Goal: Transaction & Acquisition: Purchase product/service

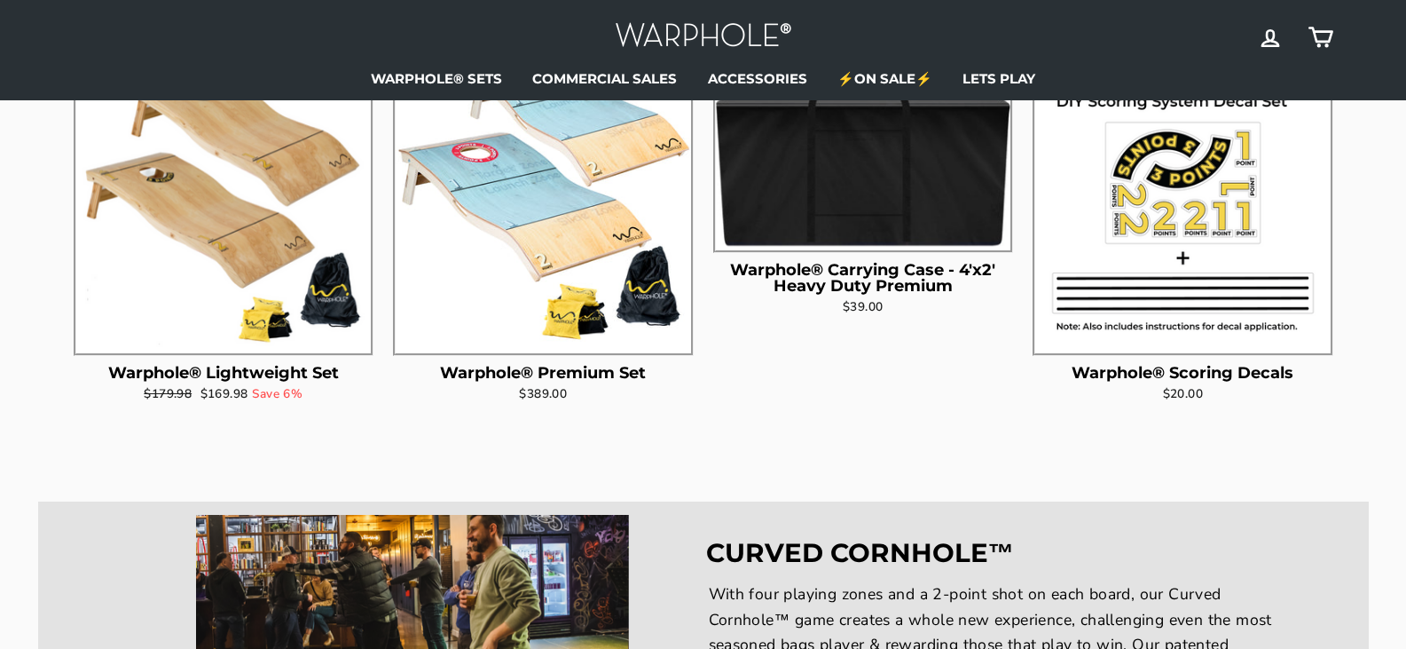
scroll to position [710, 0]
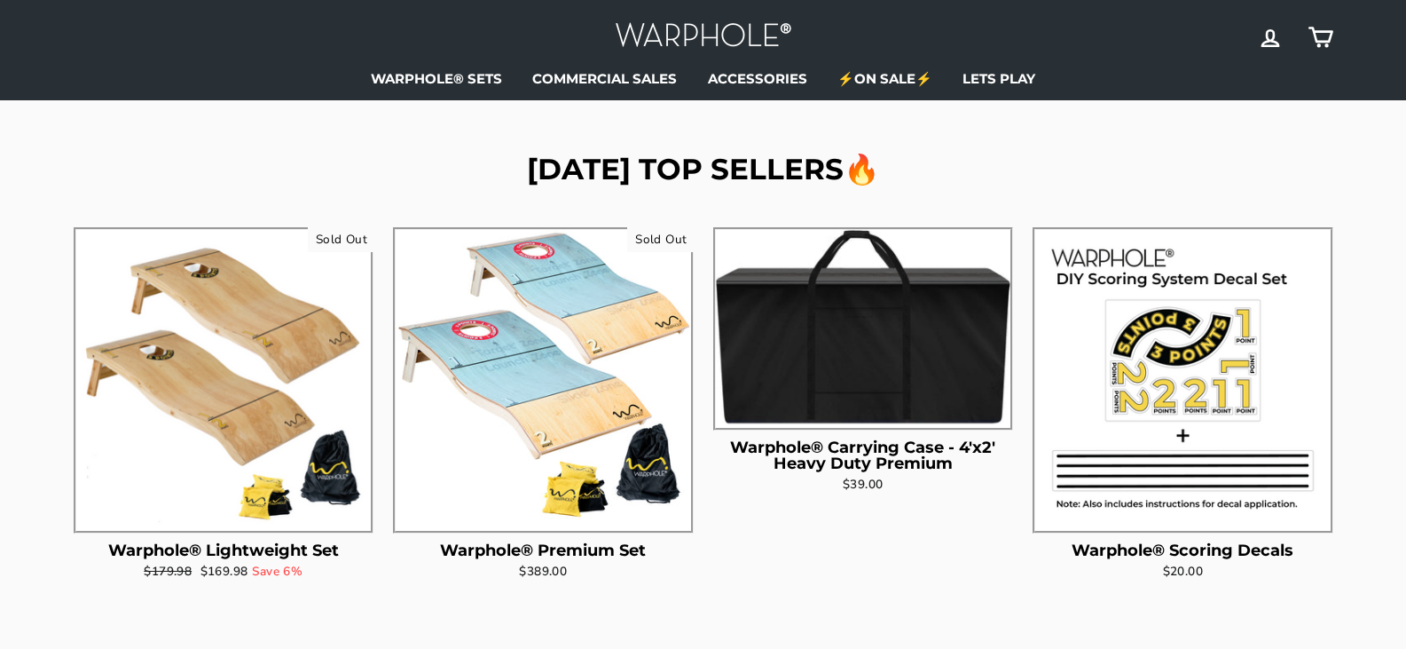
click at [283, 486] on img at bounding box center [223, 377] width 295 height 295
click at [546, 371] on img at bounding box center [543, 377] width 295 height 295
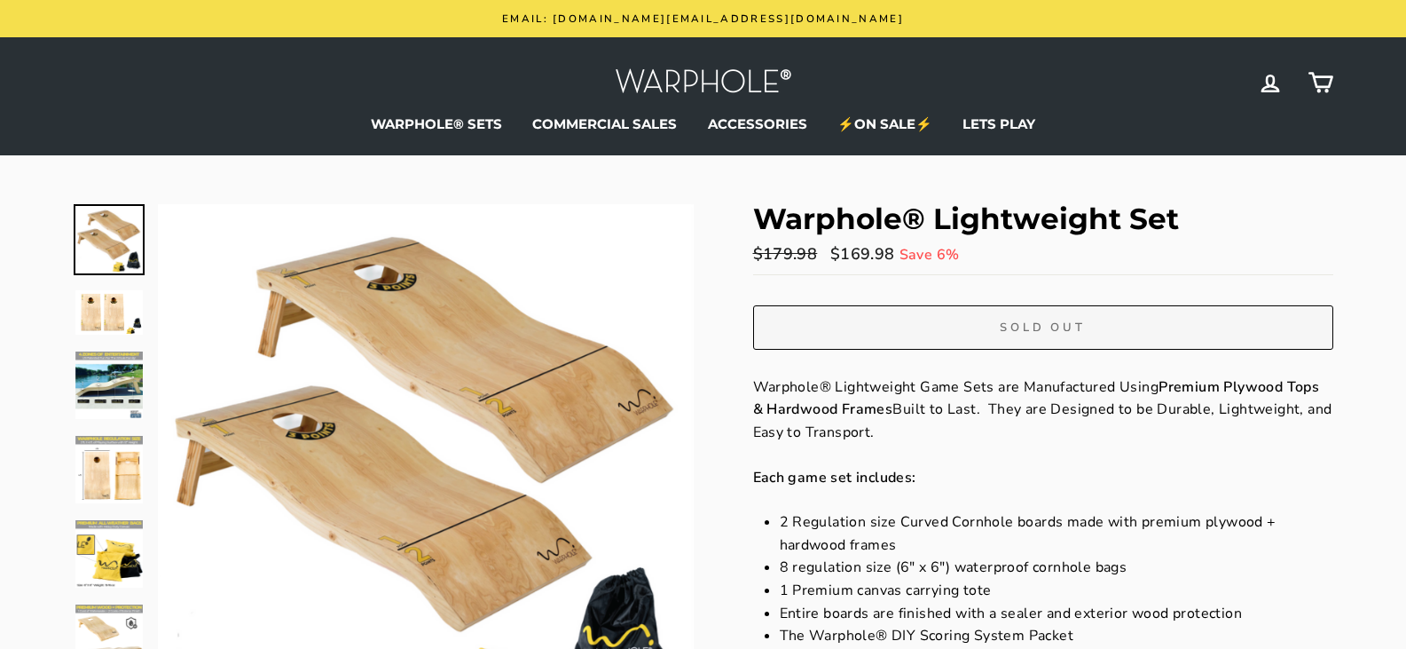
click at [105, 326] on img at bounding box center [108, 312] width 67 height 45
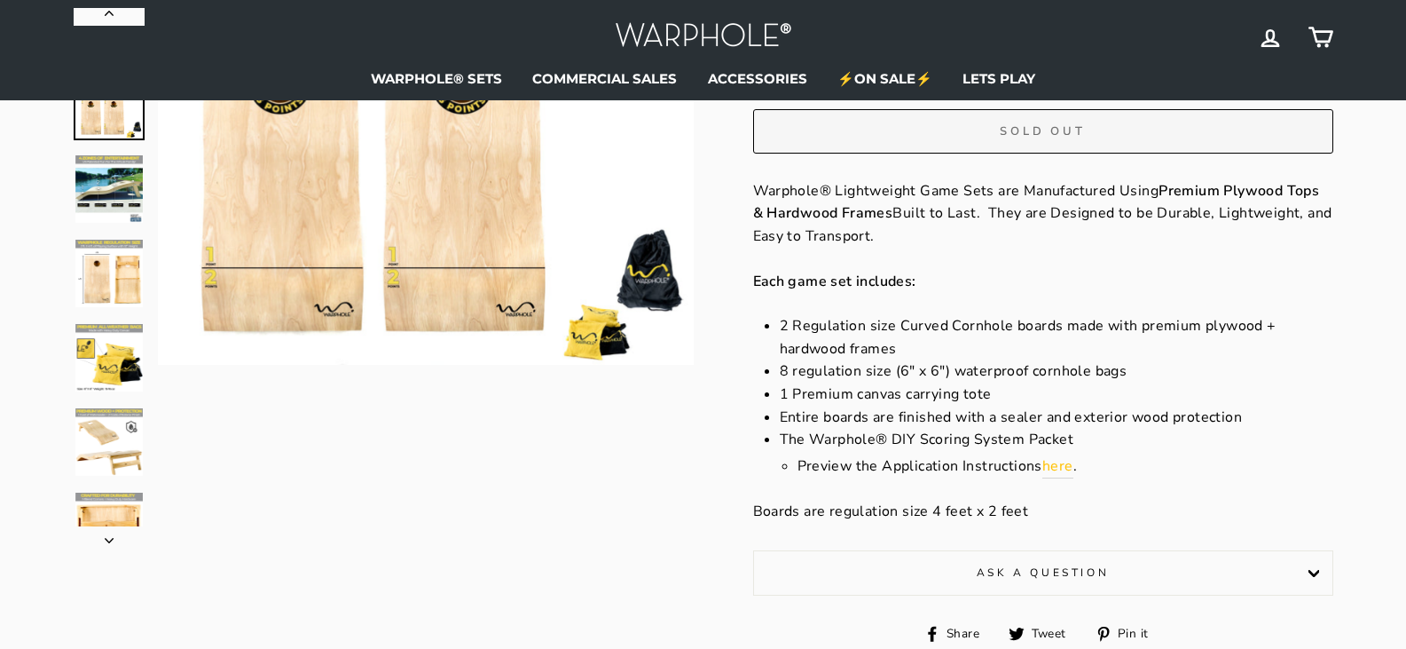
scroll to position [266, 0]
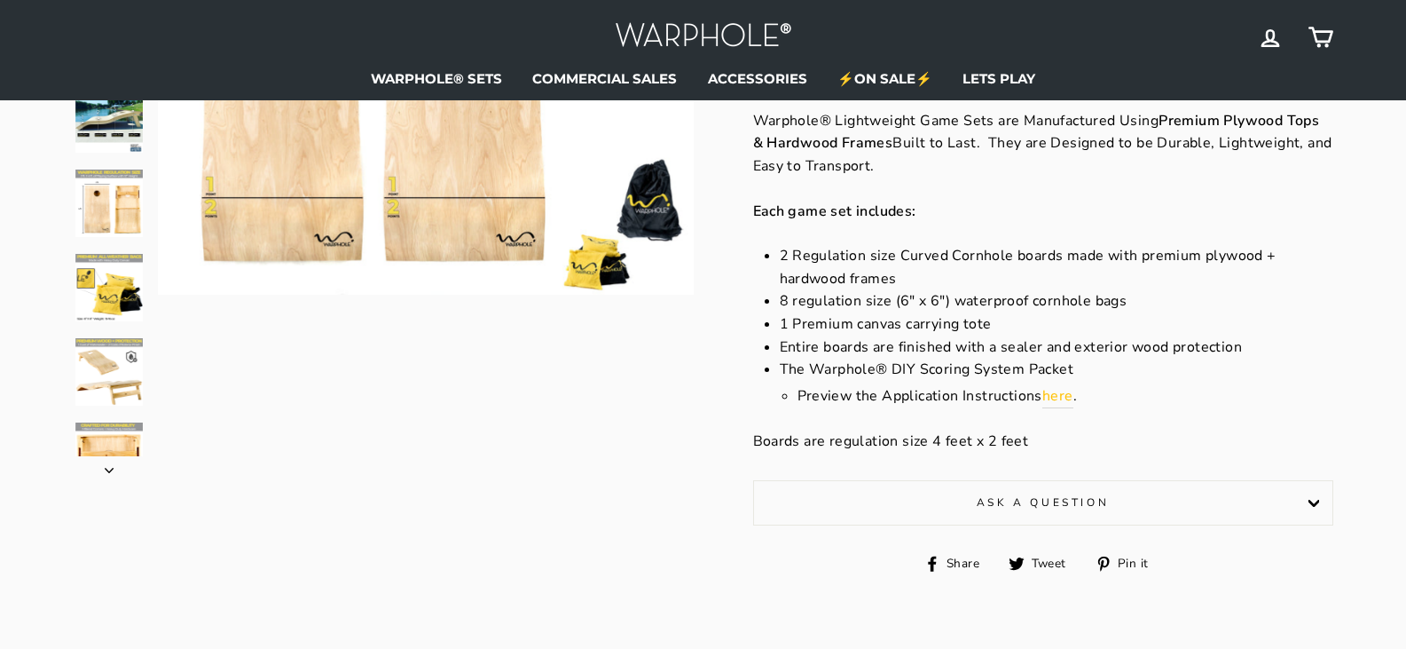
click at [115, 384] on img at bounding box center [108, 371] width 67 height 67
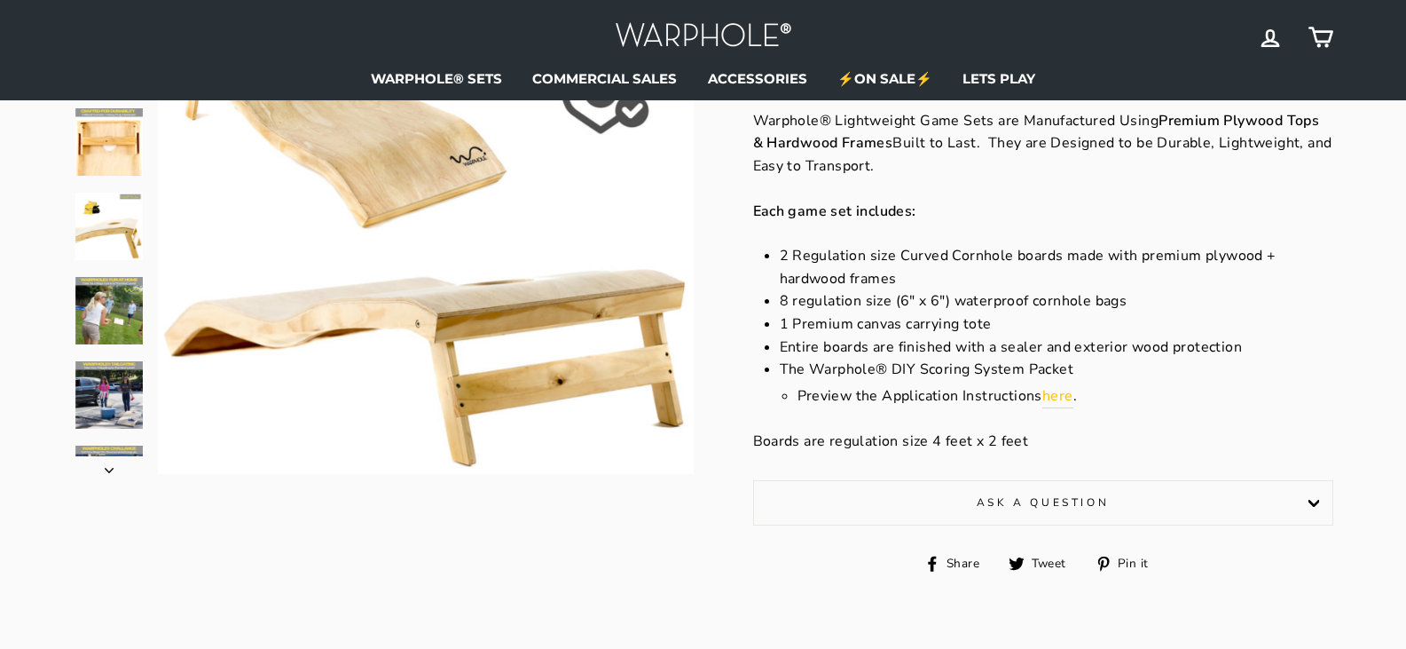
click at [122, 456] on button "Next" at bounding box center [109, 465] width 71 height 18
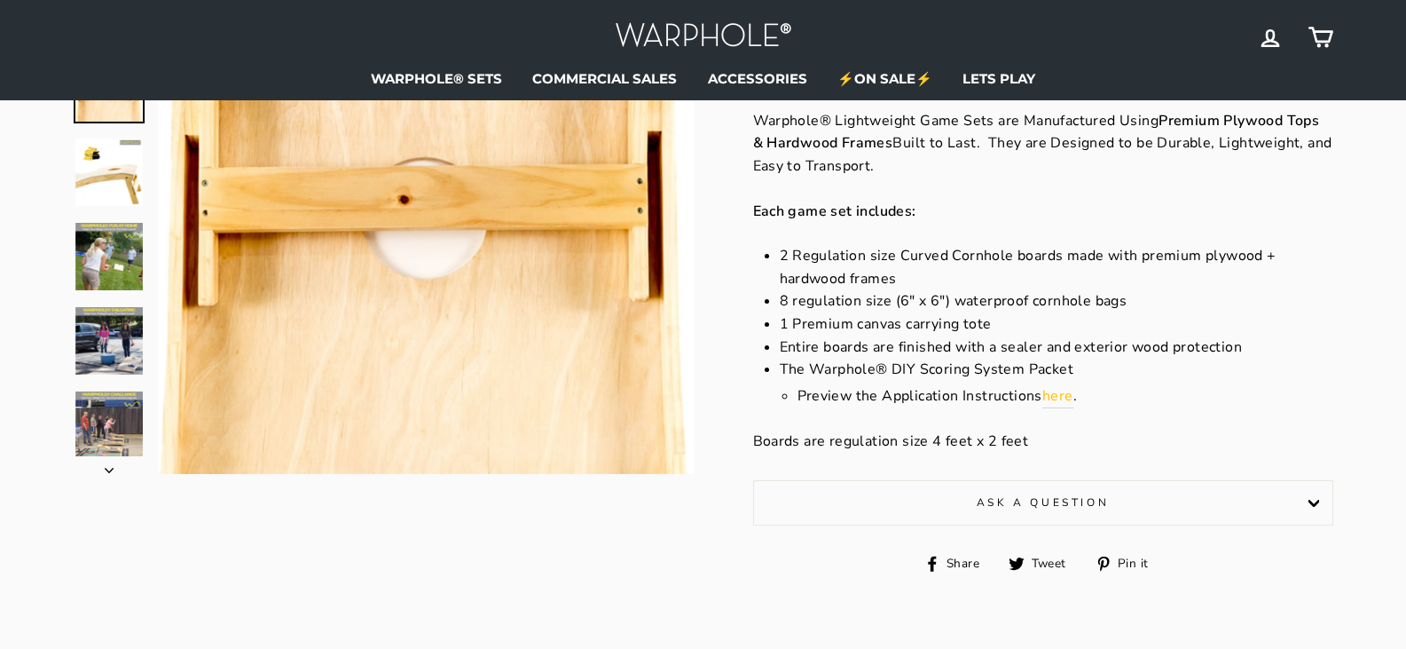
click at [129, 406] on img at bounding box center [108, 424] width 67 height 67
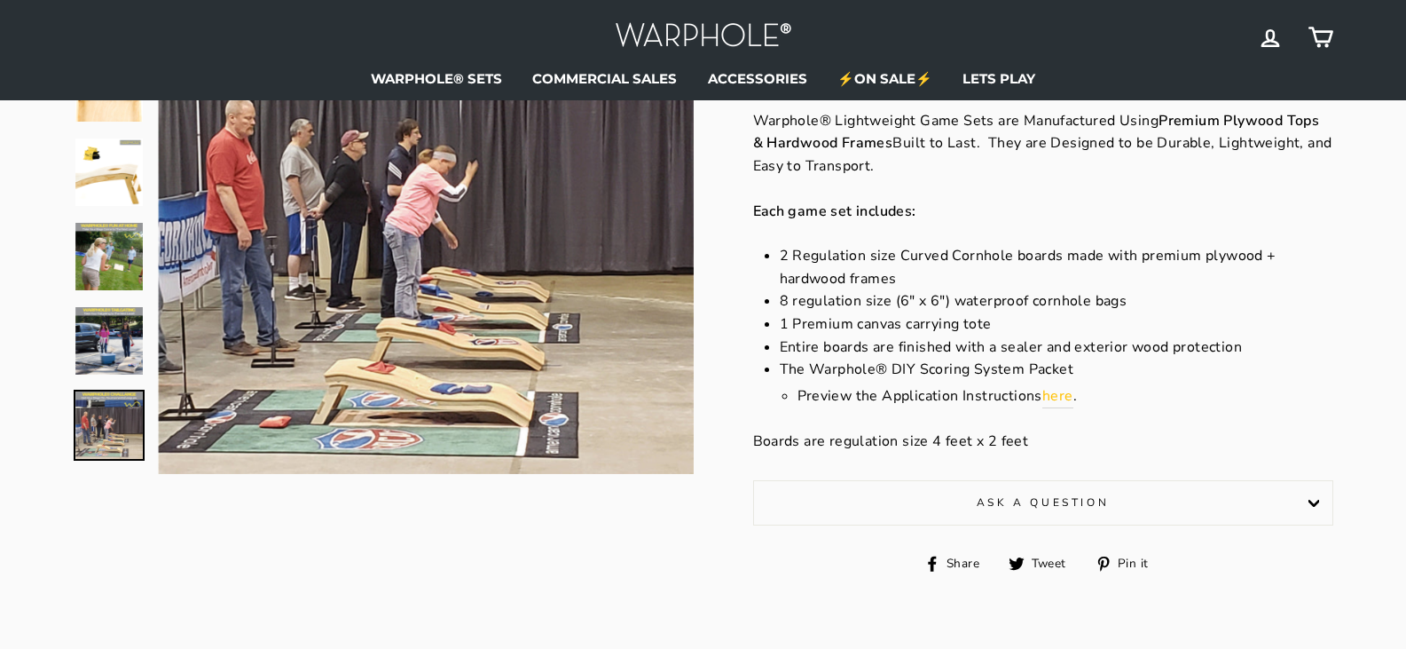
scroll to position [0, 0]
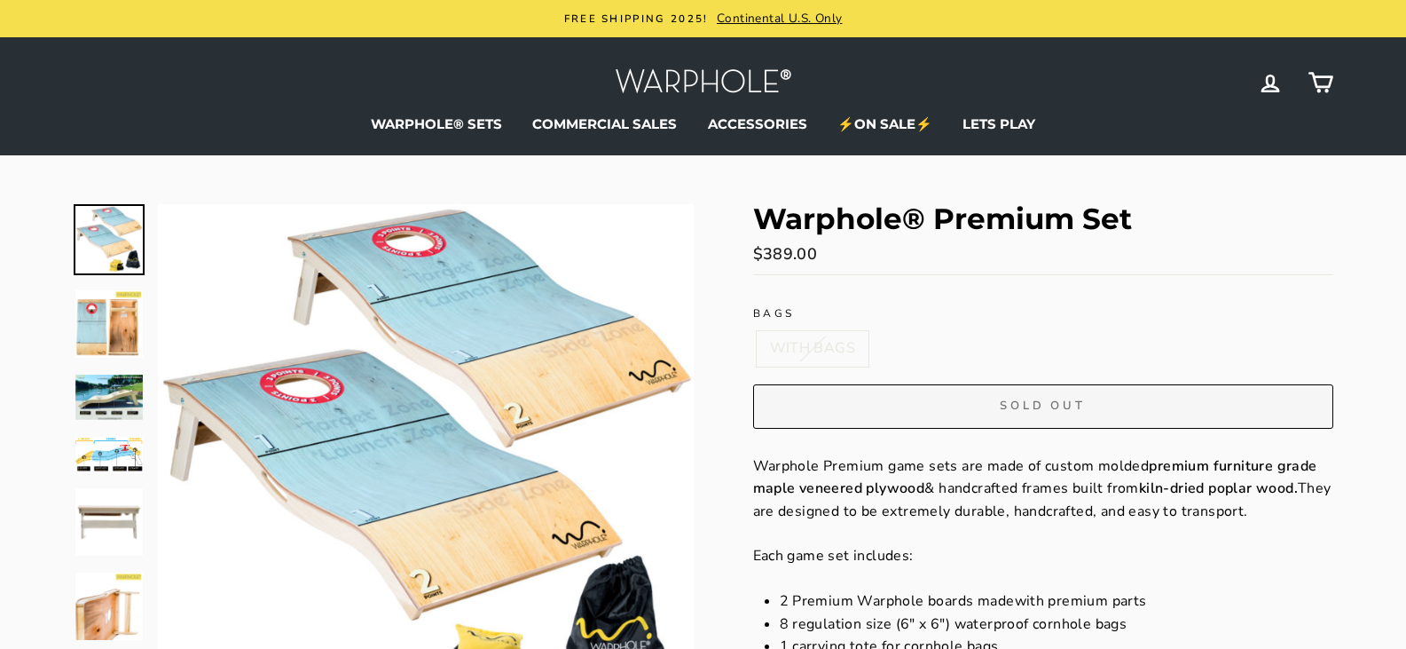
click at [110, 335] on img at bounding box center [108, 323] width 67 height 67
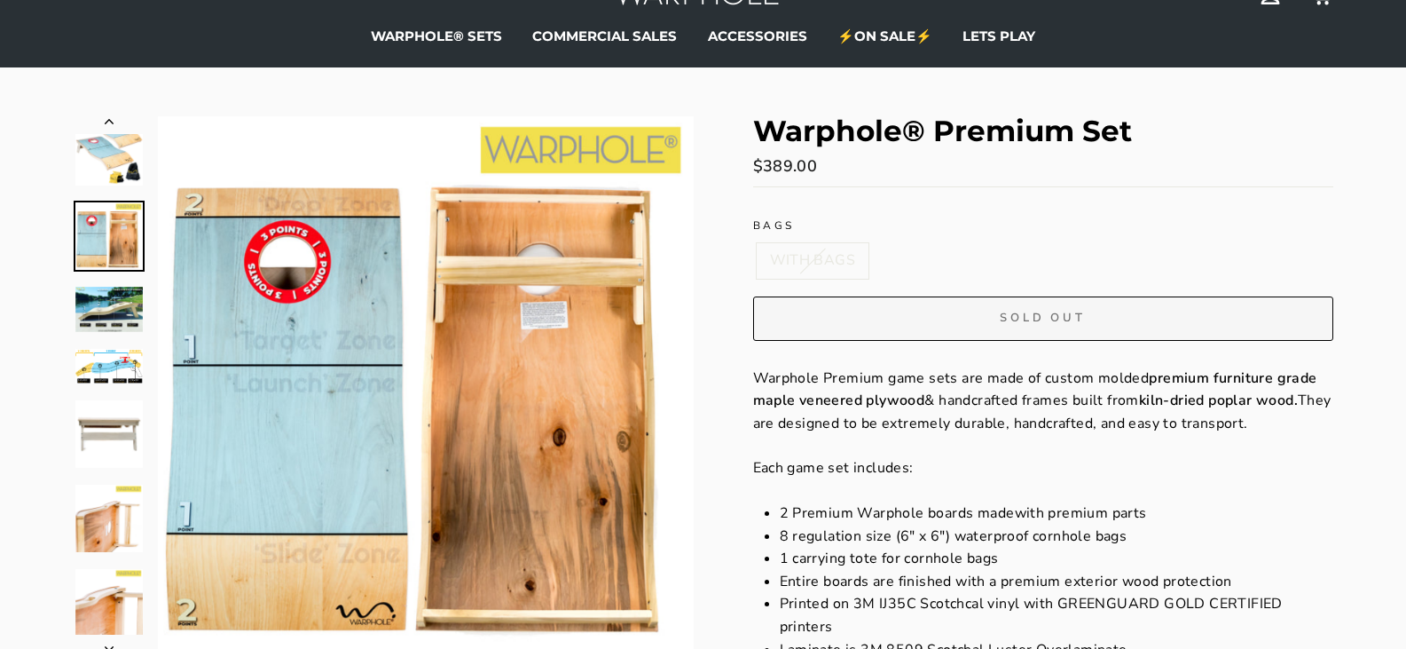
scroll to position [89, 0]
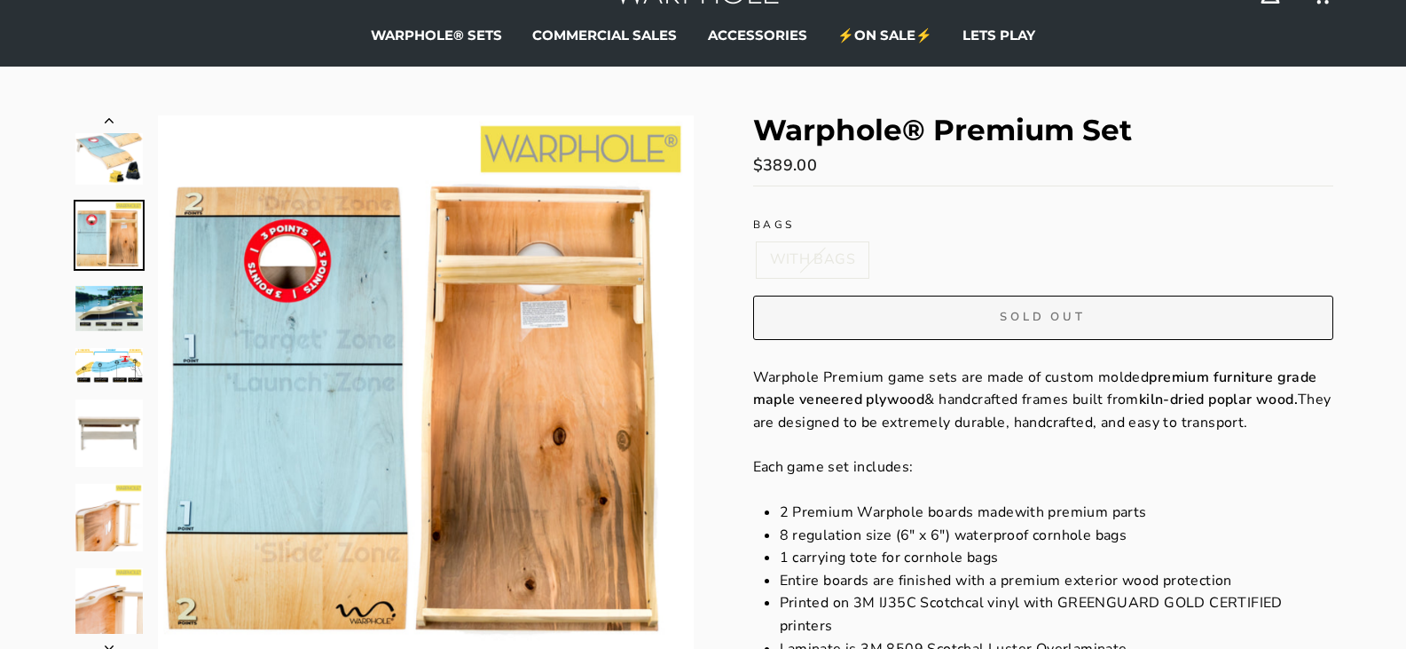
click at [119, 366] on img at bounding box center [108, 365] width 67 height 35
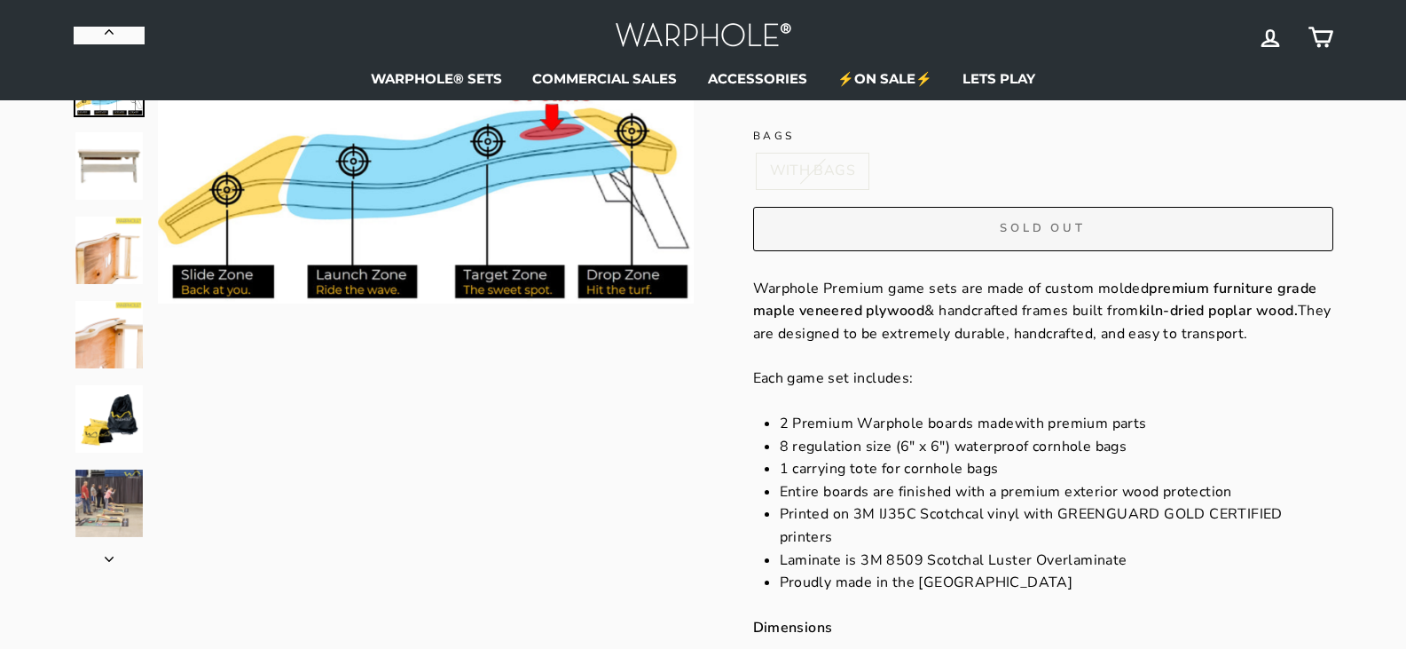
scroll to position [0, 0]
